Goal: Find specific page/section: Find specific page/section

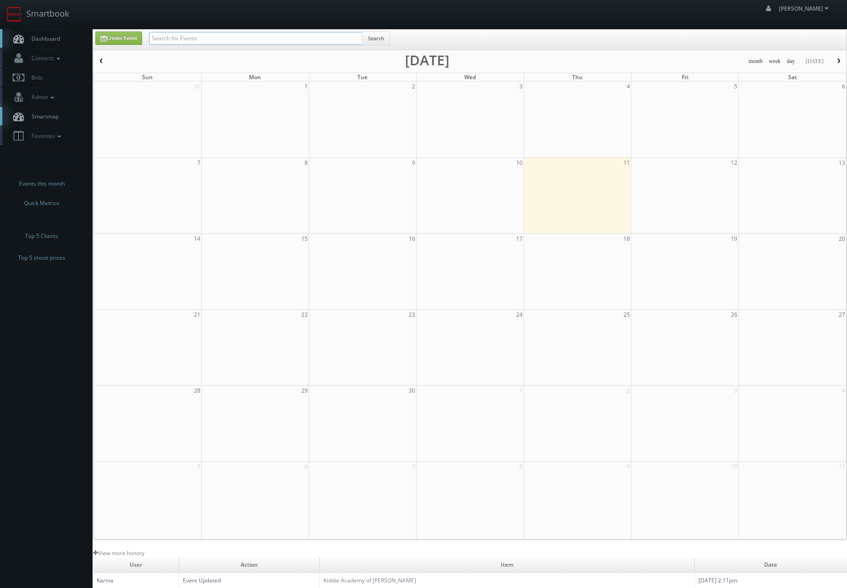
click at [322, 34] on input "text" at bounding box center [255, 38] width 213 height 13
type input "charter"
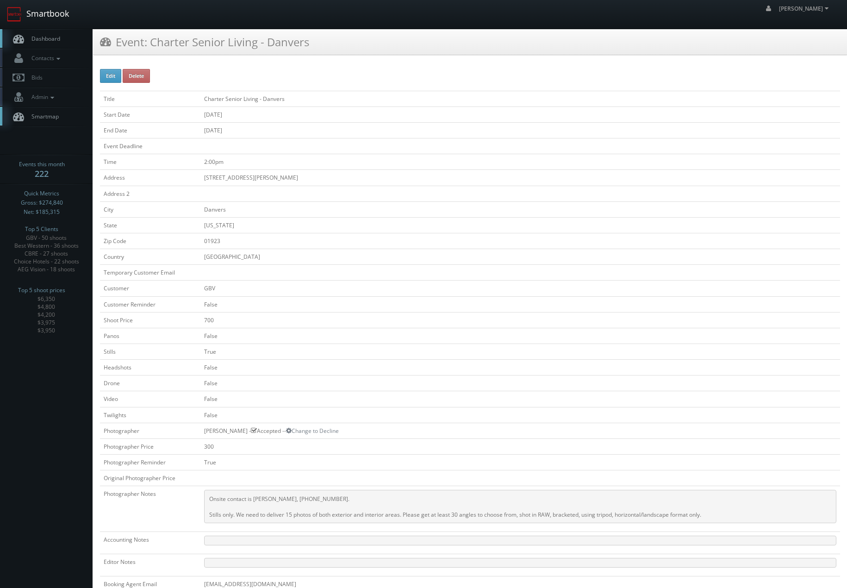
click at [65, 19] on link "Smartbook" at bounding box center [38, 14] width 76 height 29
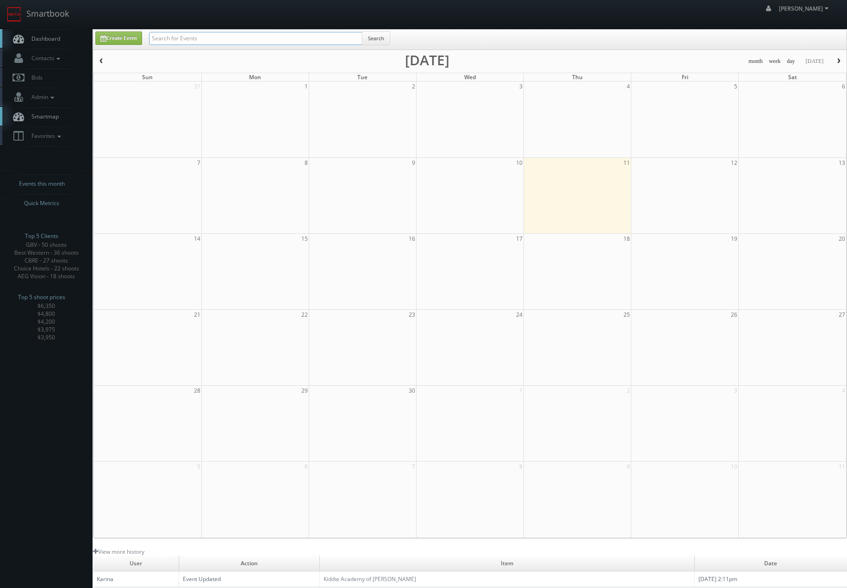
click at [223, 44] on input "text" at bounding box center [255, 38] width 213 height 13
type input "nespresso"
